Goal: Task Accomplishment & Management: Complete application form

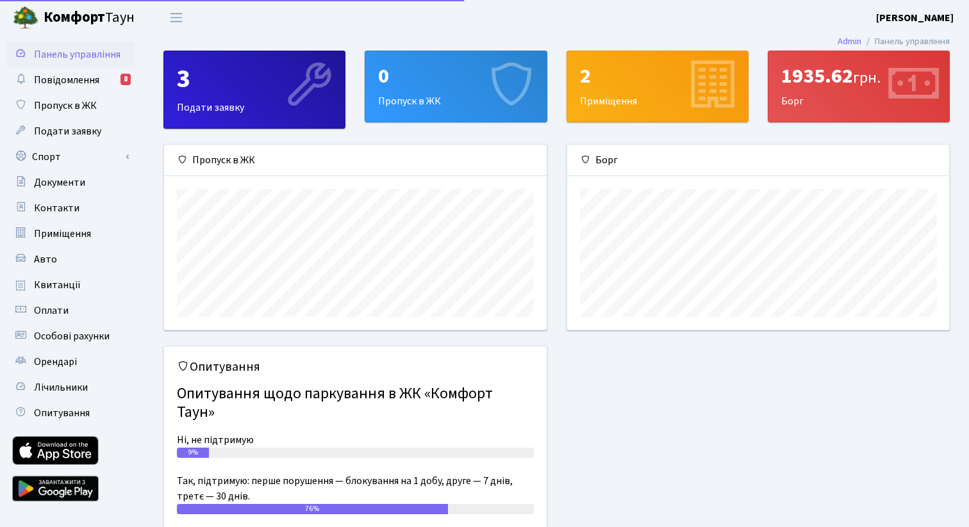
scroll to position [185, 382]
click at [54, 158] on link "Спорт" at bounding box center [70, 157] width 128 height 26
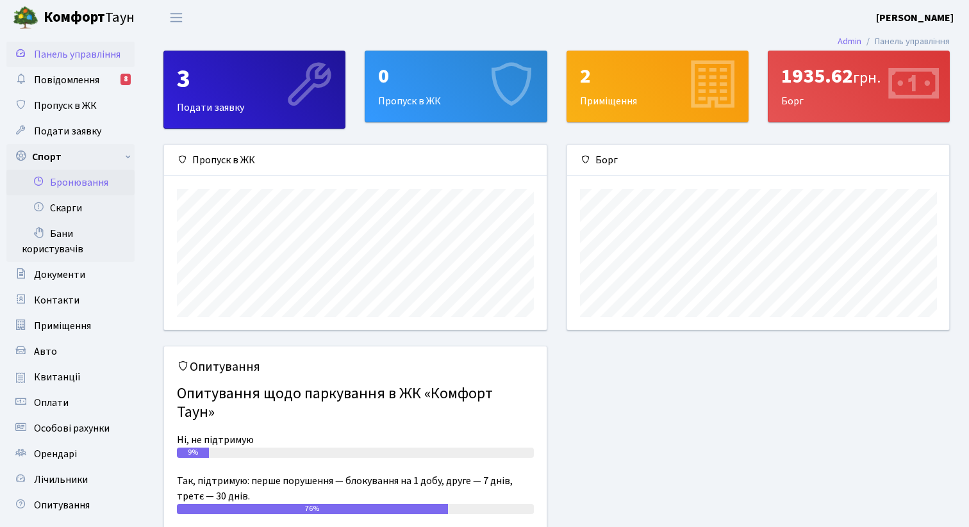
click at [81, 177] on link "Бронювання" at bounding box center [70, 183] width 128 height 26
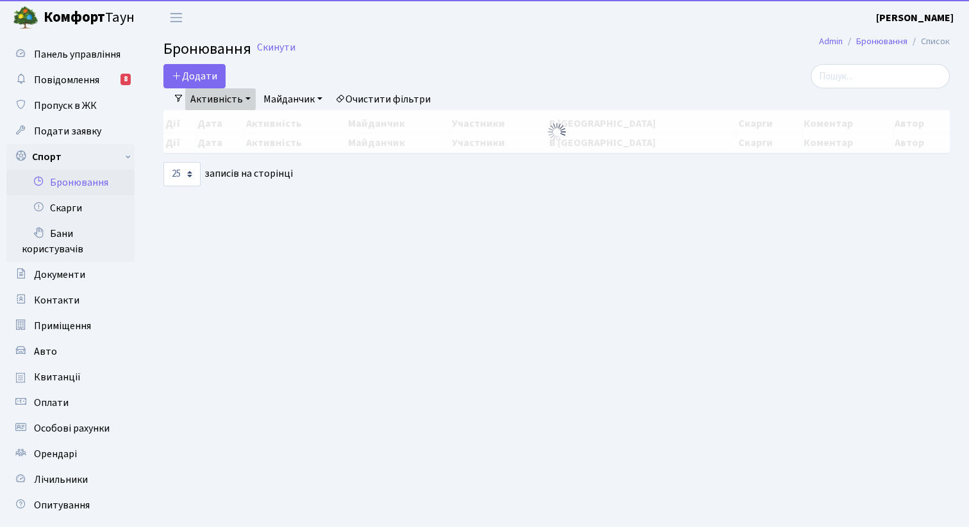
select select "25"
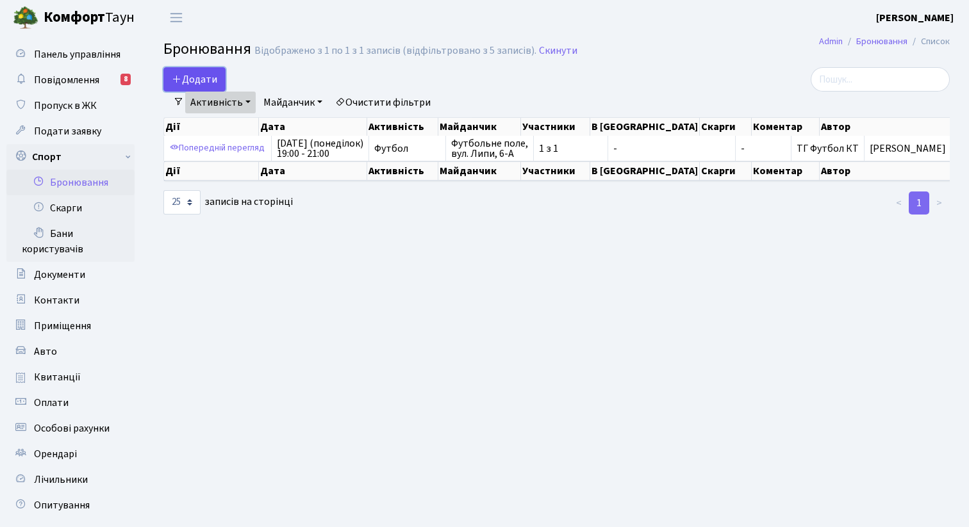
click at [211, 76] on button "Додати" at bounding box center [194, 79] width 62 height 24
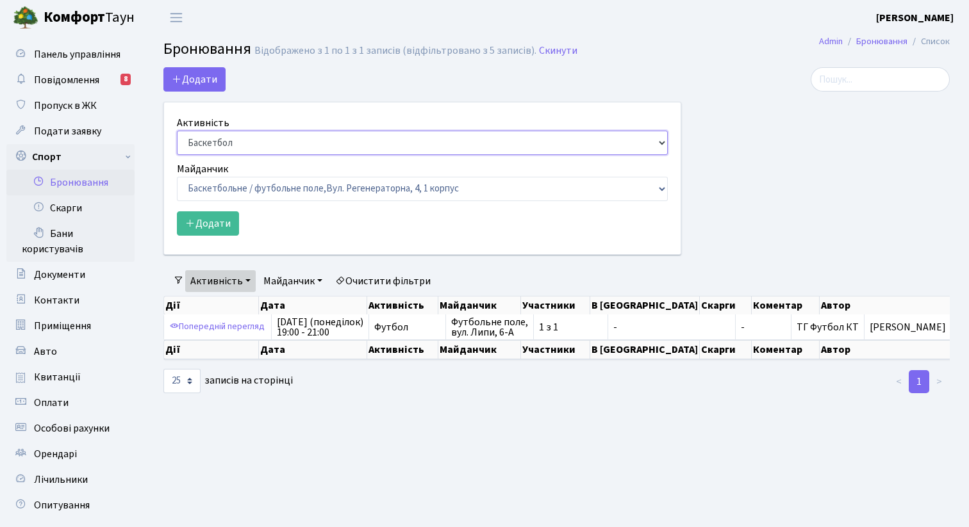
click at [249, 152] on select "Баскетбол Волейбол Йога Катання на роликах Настільний теніс Теніс Футбол Фітнес" at bounding box center [422, 143] width 491 height 24
select select "2"
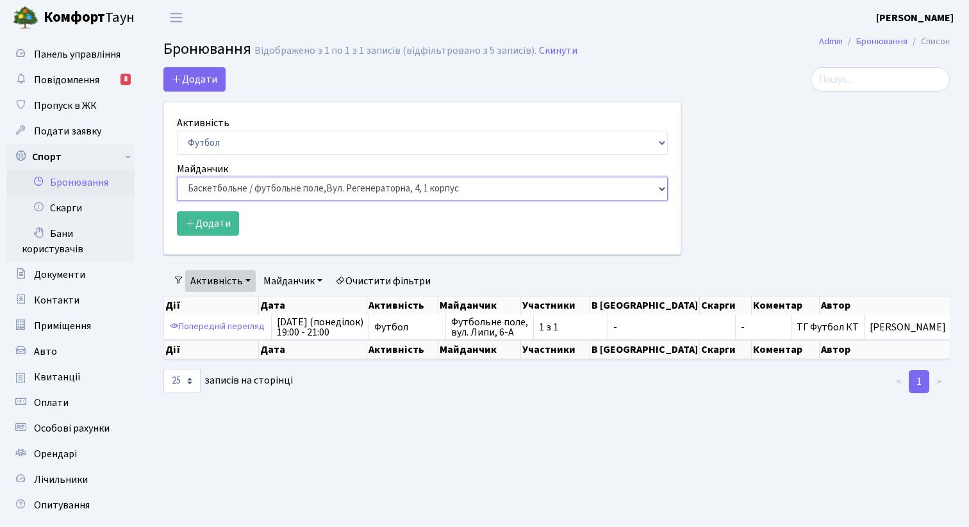
click at [238, 192] on select "Баскетбольне / футбольне поле, Вул. Регенераторна, 4, 1 корпус Баскетбольне пол…" at bounding box center [422, 189] width 491 height 24
select select "10"
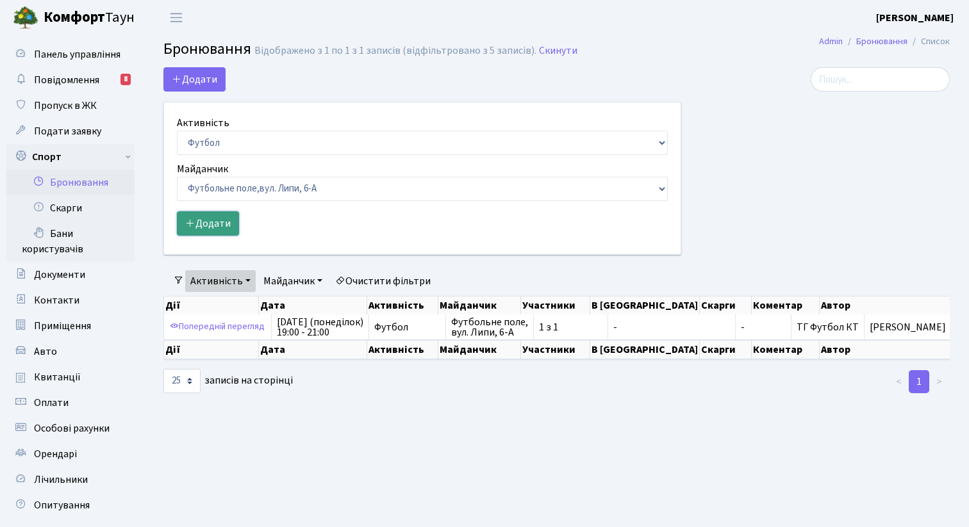
click at [224, 219] on button "Додати" at bounding box center [208, 223] width 62 height 24
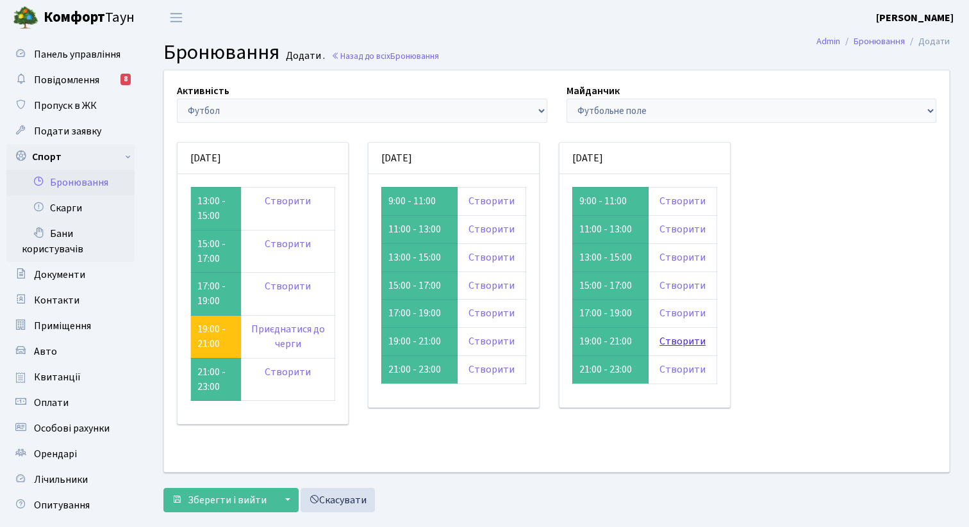
click at [670, 344] on link "Створити" at bounding box center [682, 341] width 46 height 14
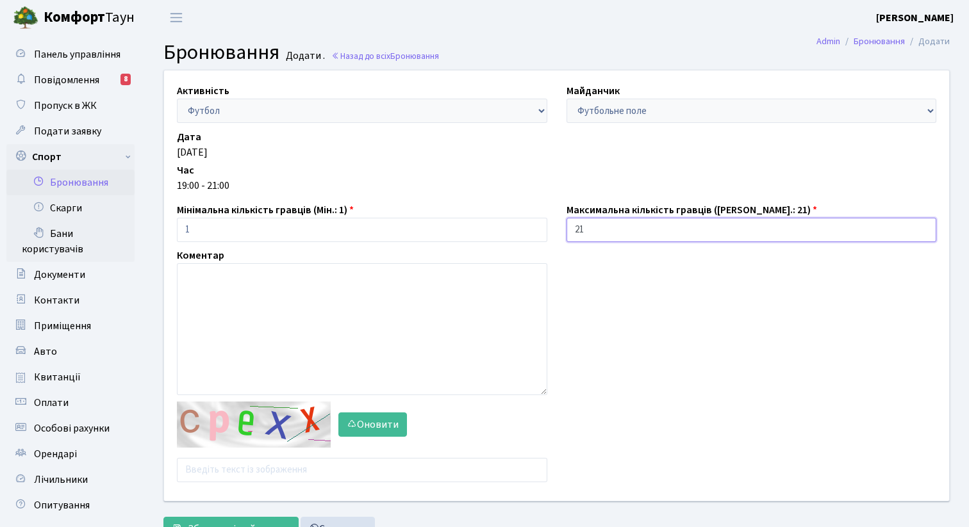
click at [585, 224] on input "21" at bounding box center [751, 230] width 370 height 24
type input "2"
type input "1"
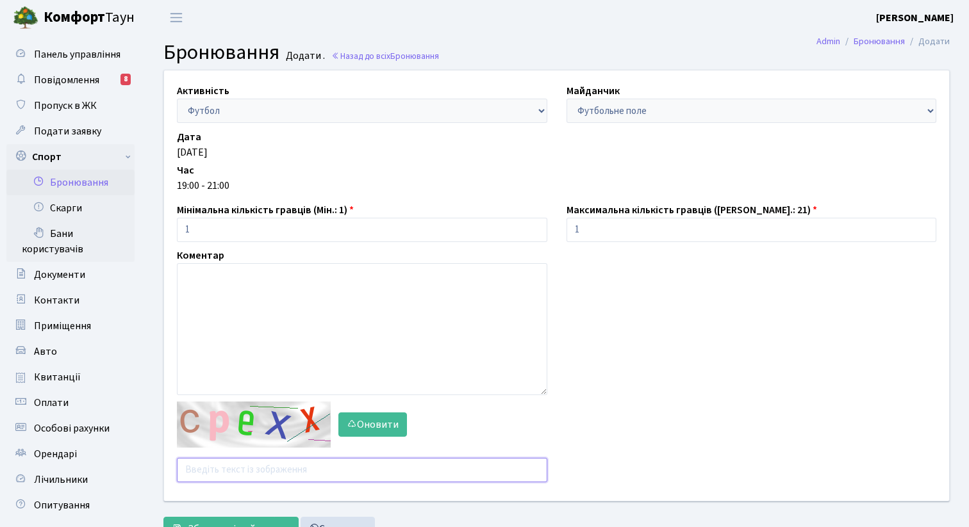
click at [229, 466] on input "text" at bounding box center [362, 470] width 370 height 24
type input "з"
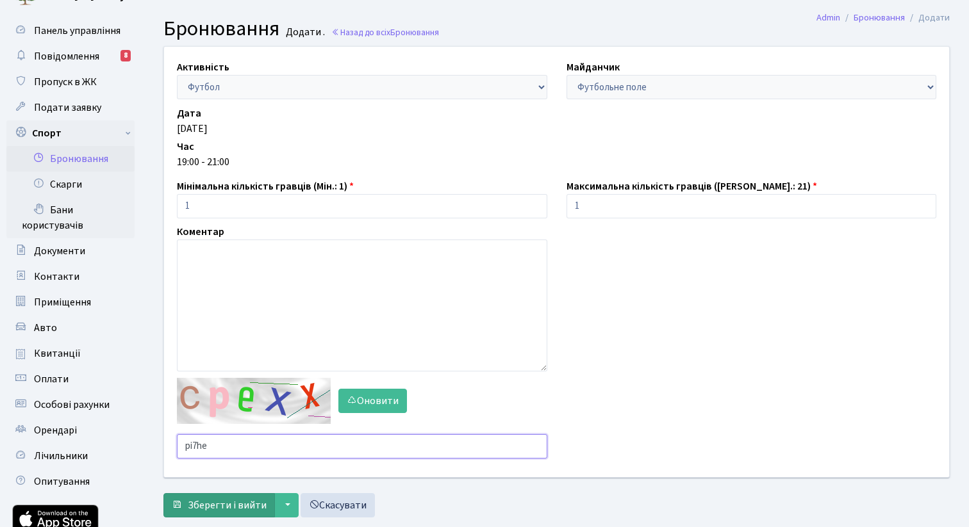
type input "pi7he"
click at [226, 502] on span "Зберегти і вийти" at bounding box center [227, 505] width 79 height 14
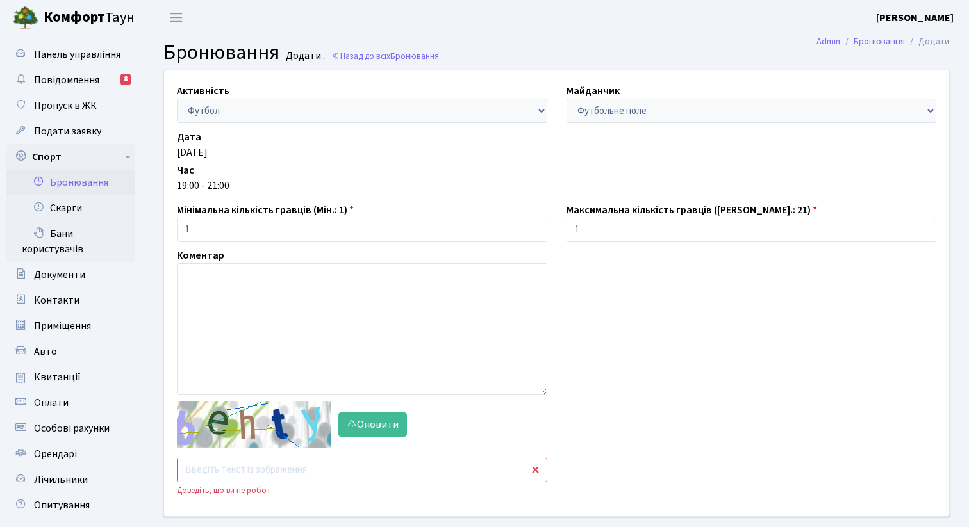
click at [228, 471] on input "text" at bounding box center [362, 470] width 370 height 24
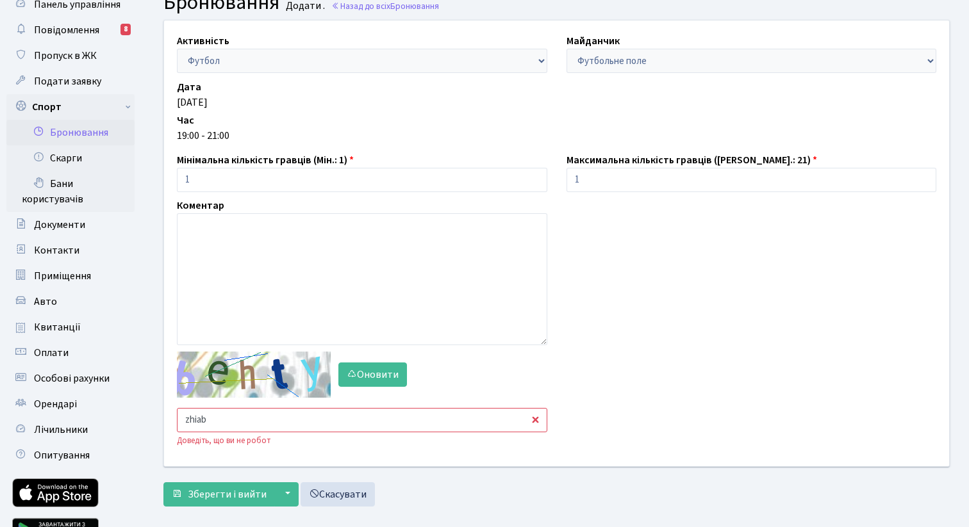
scroll to position [51, 0]
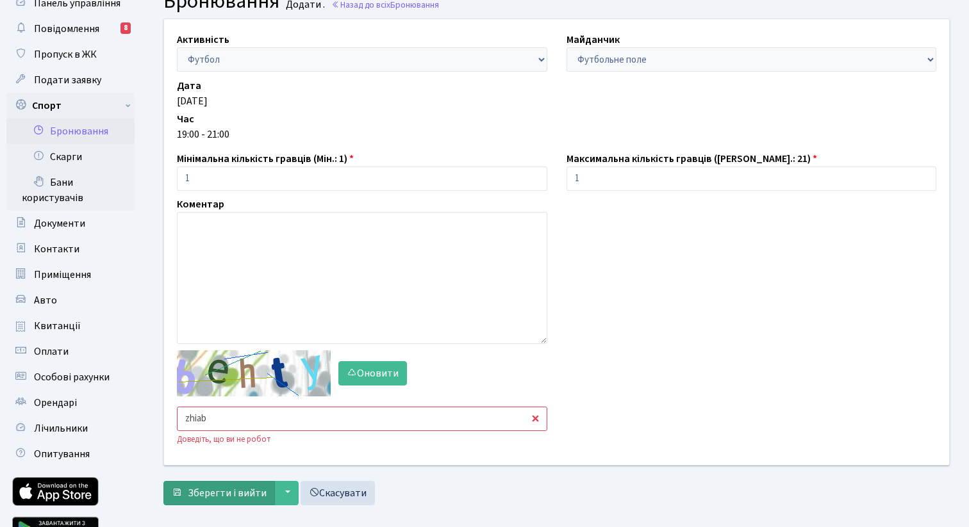
type input "zhiab"
click at [230, 487] on span "Зберегти і вийти" at bounding box center [227, 493] width 79 height 14
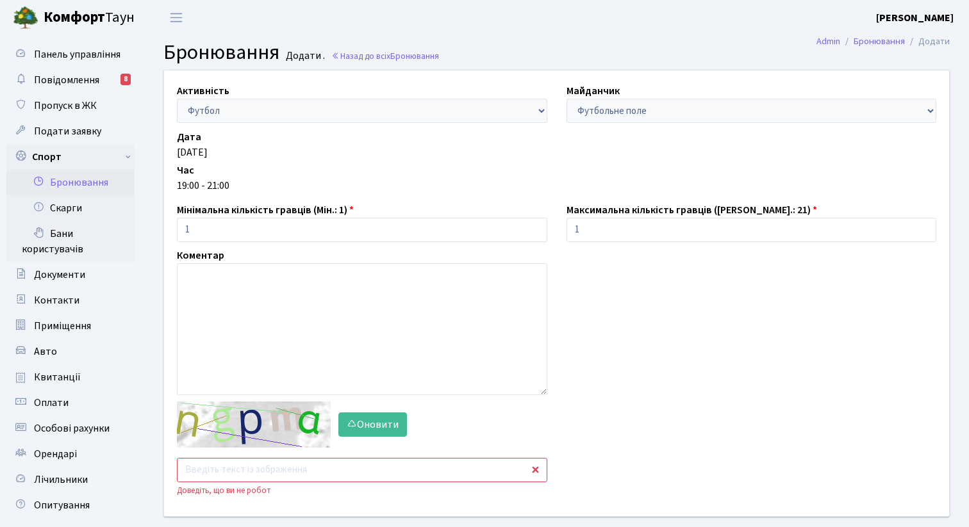
click at [231, 475] on input "text" at bounding box center [362, 470] width 370 height 24
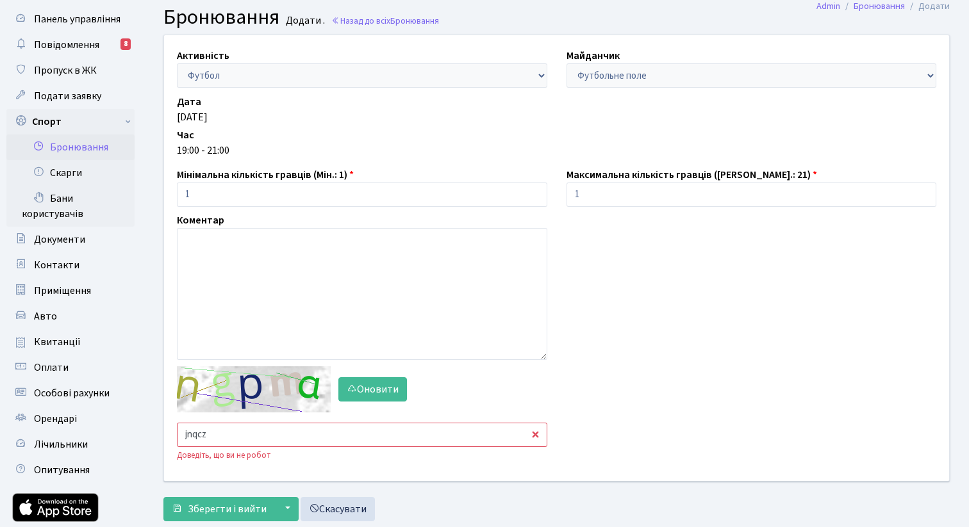
scroll to position [34, 0]
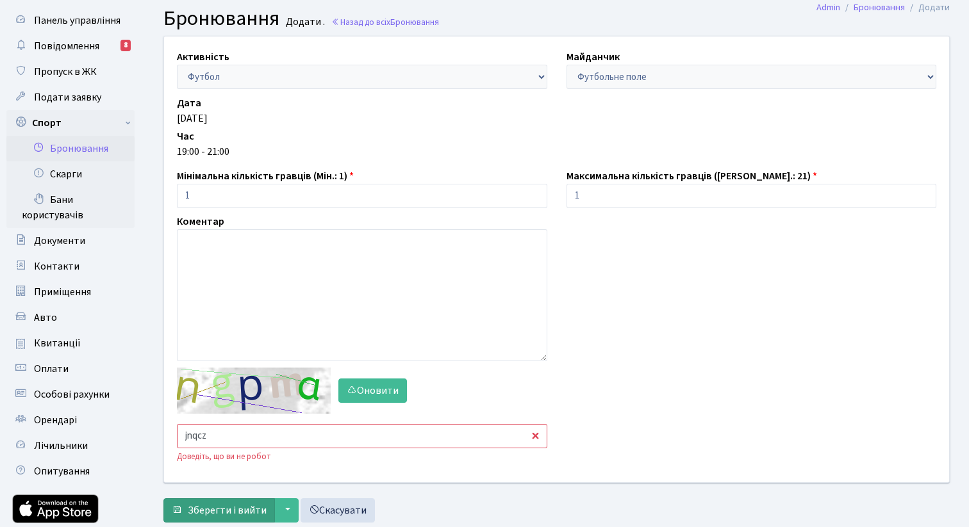
type input "jnqcz"
click at [229, 513] on span "Зберегти і вийти" at bounding box center [227, 511] width 79 height 14
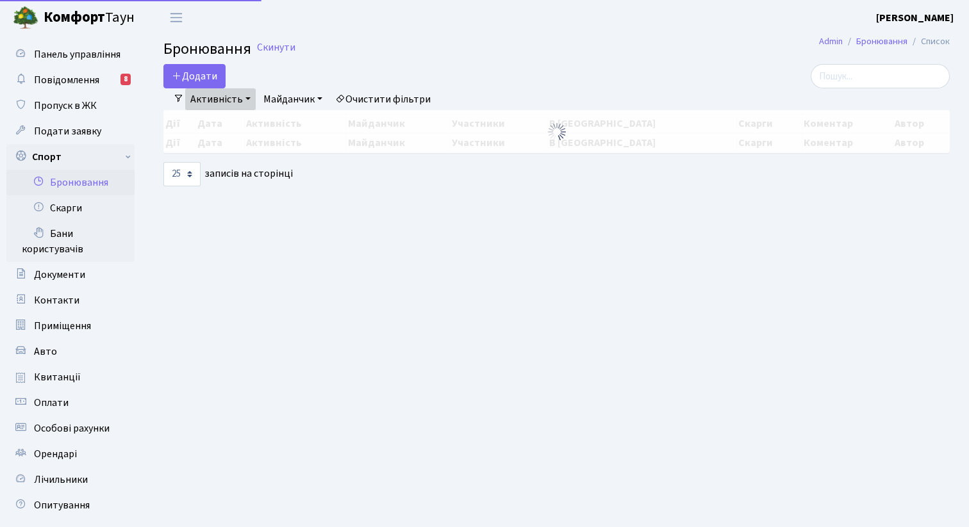
select select "25"
